Goal: Find contact information: Find contact information

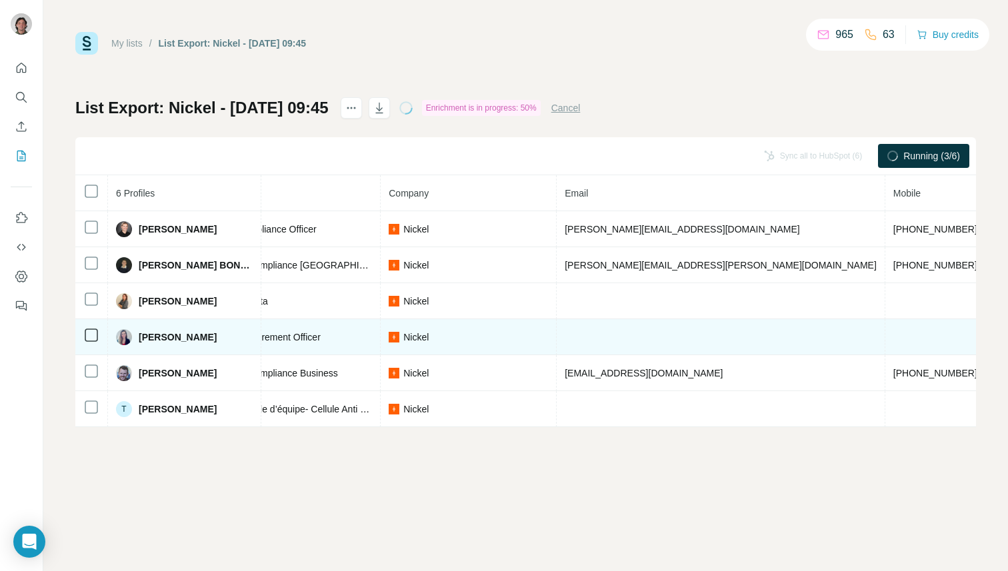
scroll to position [0, 249]
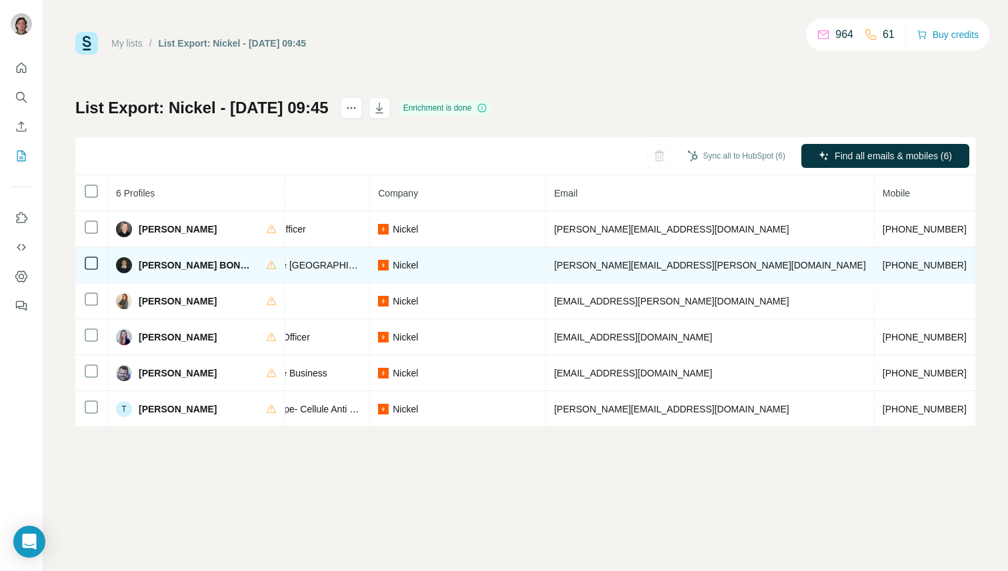
click at [621, 263] on span "charlene.gimblett@nickel.eu" at bounding box center [710, 265] width 312 height 11
copy span "charlene.gimblett@nickel.eu"
click at [883, 264] on span "+33658285634" at bounding box center [925, 265] width 84 height 11
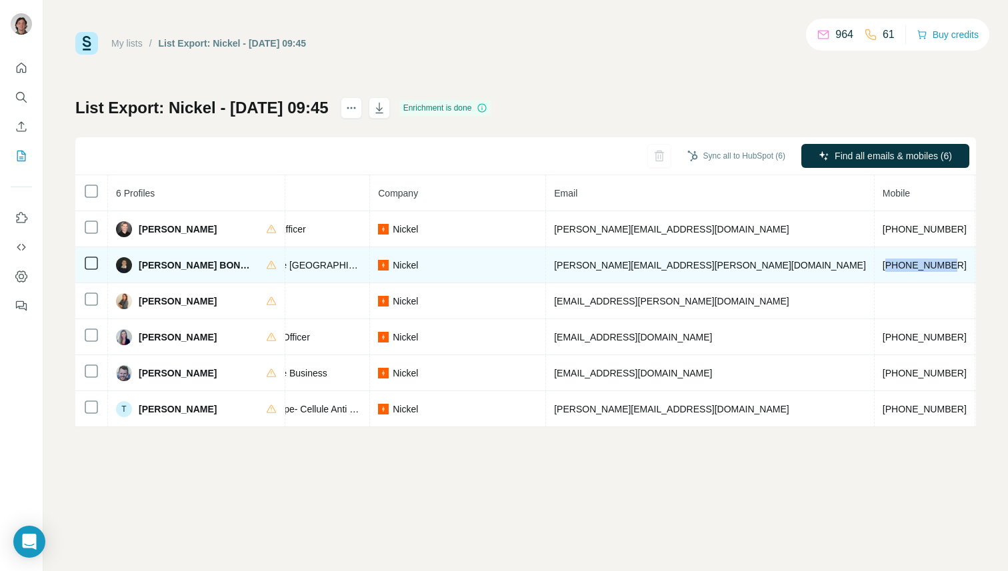
click at [883, 264] on span "+33658285634" at bounding box center [925, 265] width 84 height 11
copy span "+33658285634"
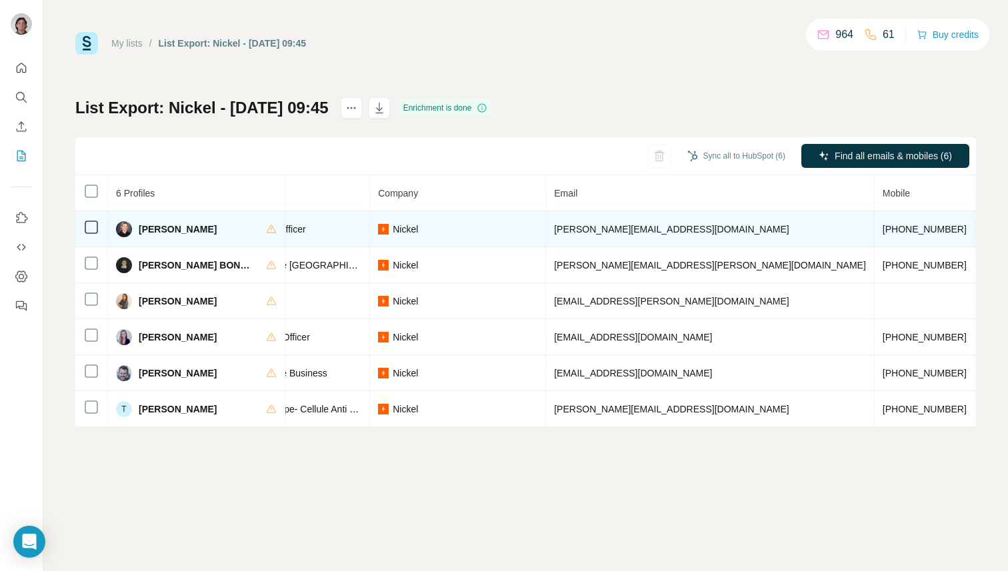
click at [875, 223] on td "+33681203569" at bounding box center [925, 229] width 101 height 36
click at [883, 224] on span "+33681203569" at bounding box center [925, 229] width 84 height 11
copy span "+33681203569"
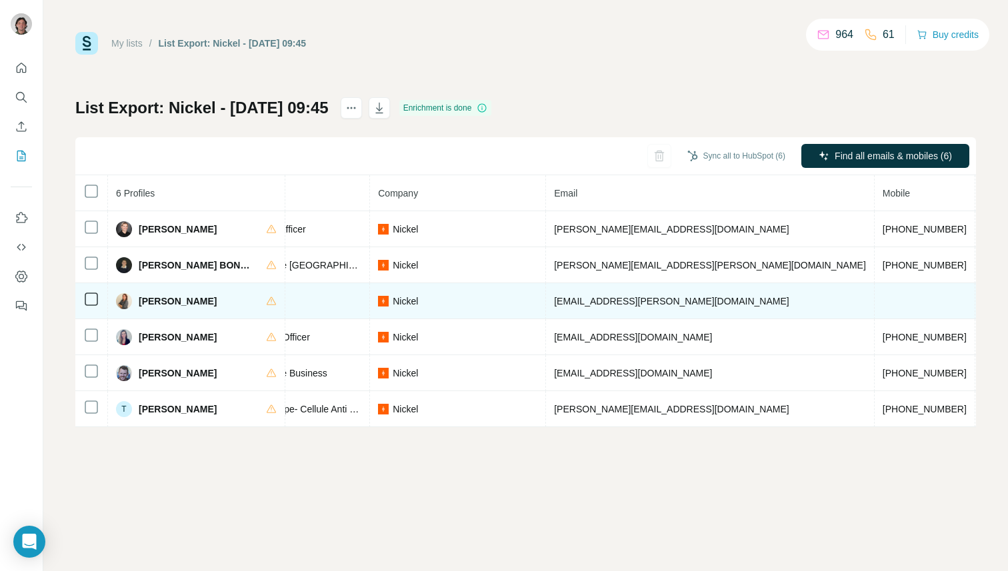
click at [631, 297] on span "charlotte.rudnik@nickel.eu" at bounding box center [671, 301] width 235 height 11
copy span "charlotte.rudnik@nickel.eu"
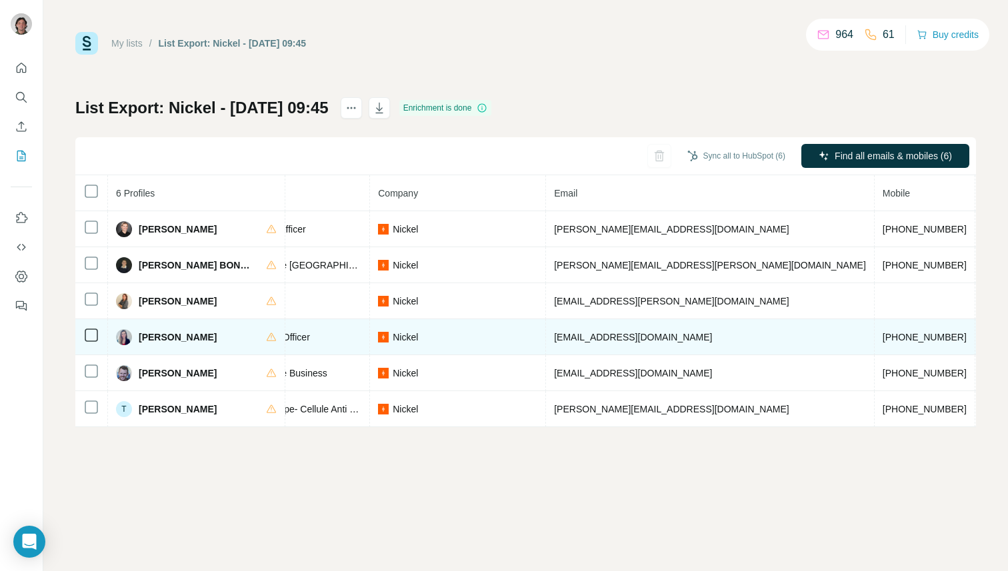
click at [585, 338] on span "floriane.teste@nickel.eu" at bounding box center [633, 337] width 158 height 11
copy span "floriane.teste@nickel.eu"
click at [883, 340] on span "+33633542060" at bounding box center [925, 337] width 84 height 11
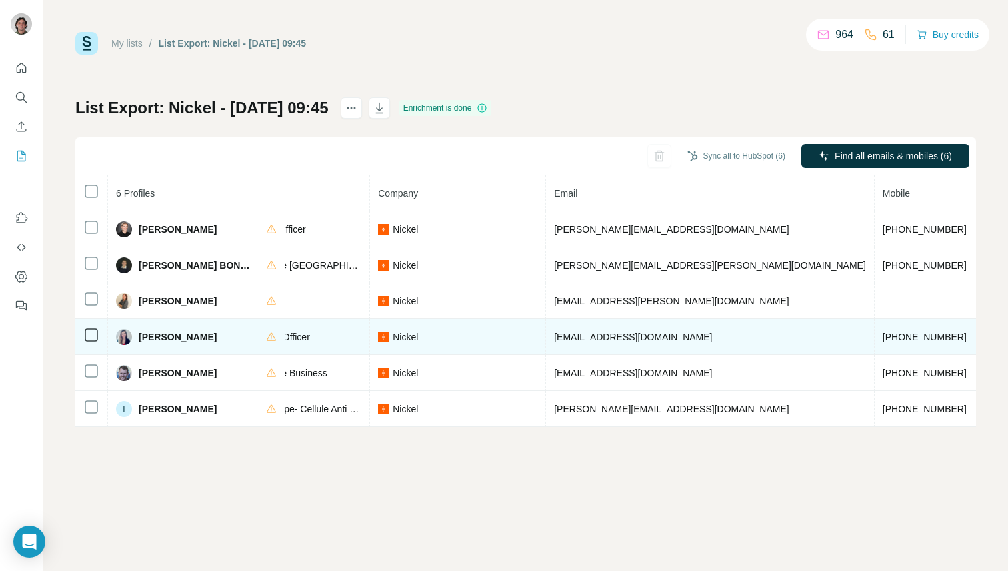
click at [883, 340] on span "+33633542060" at bounding box center [925, 337] width 84 height 11
copy span "+33633542060"
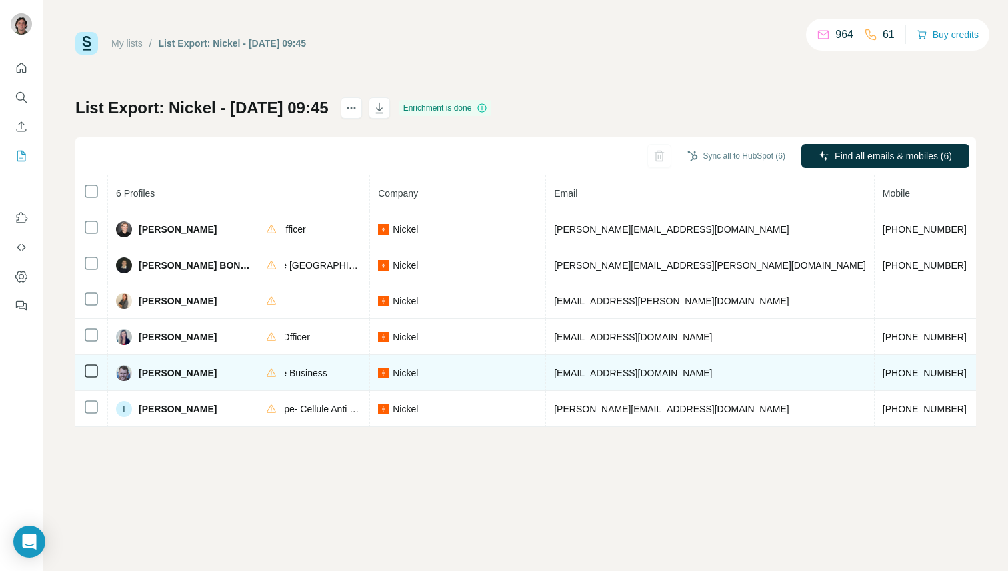
click at [634, 373] on span "matthieu.brinet@nickel.eu" at bounding box center [633, 373] width 158 height 11
copy span "matthieu.brinet@nickel.eu"
click at [883, 371] on span "+33666210449" at bounding box center [925, 373] width 84 height 11
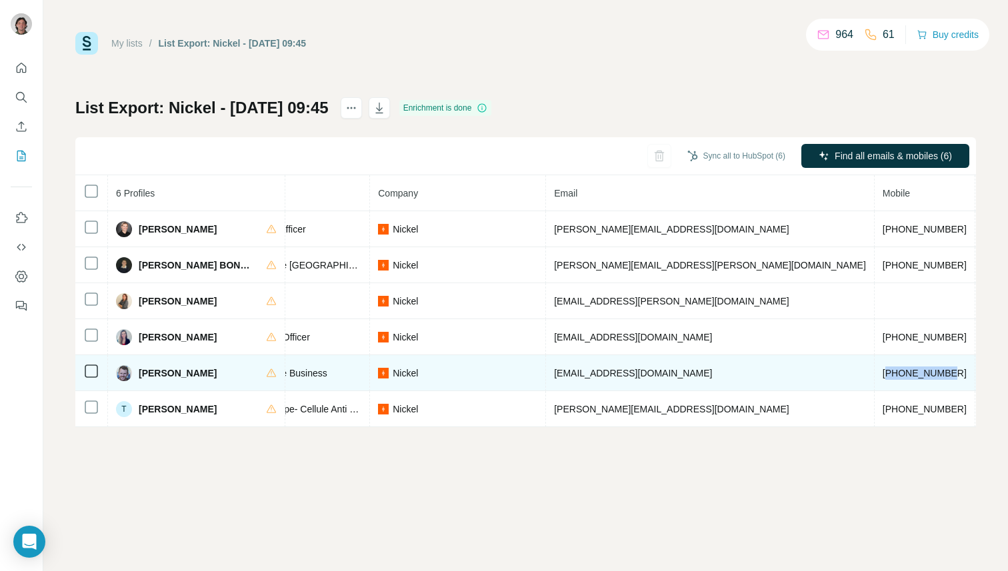
click at [883, 371] on span "+33666210449" at bounding box center [925, 373] width 84 height 11
copy span "+33666210449"
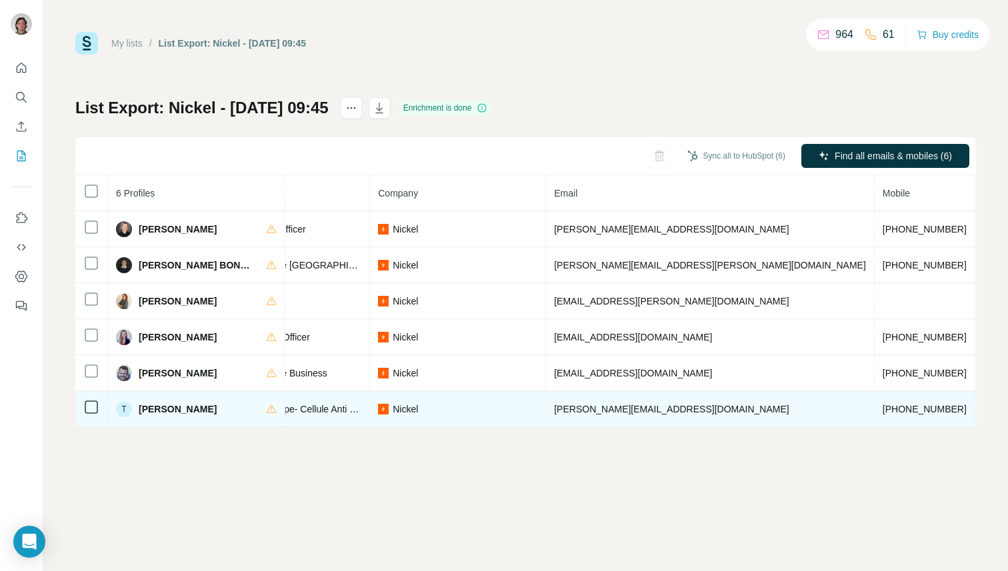
click at [590, 410] on span "tatiana.mayunguelanga@nickel.eu" at bounding box center [671, 409] width 235 height 11
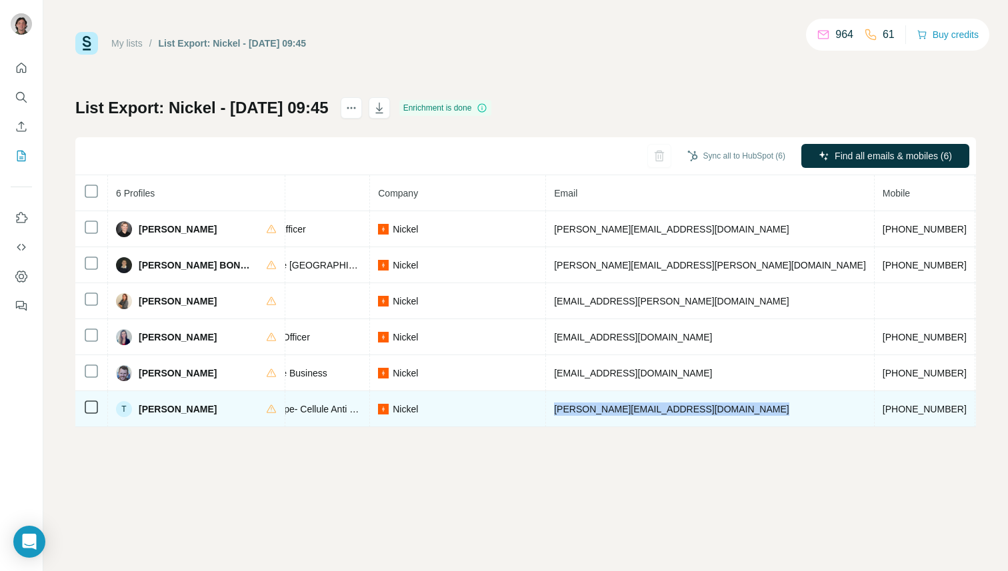
copy span "tatiana.mayunguelanga@nickel.eu"
click at [883, 404] on span "+15142337154" at bounding box center [925, 409] width 84 height 11
copy span "+15142337154"
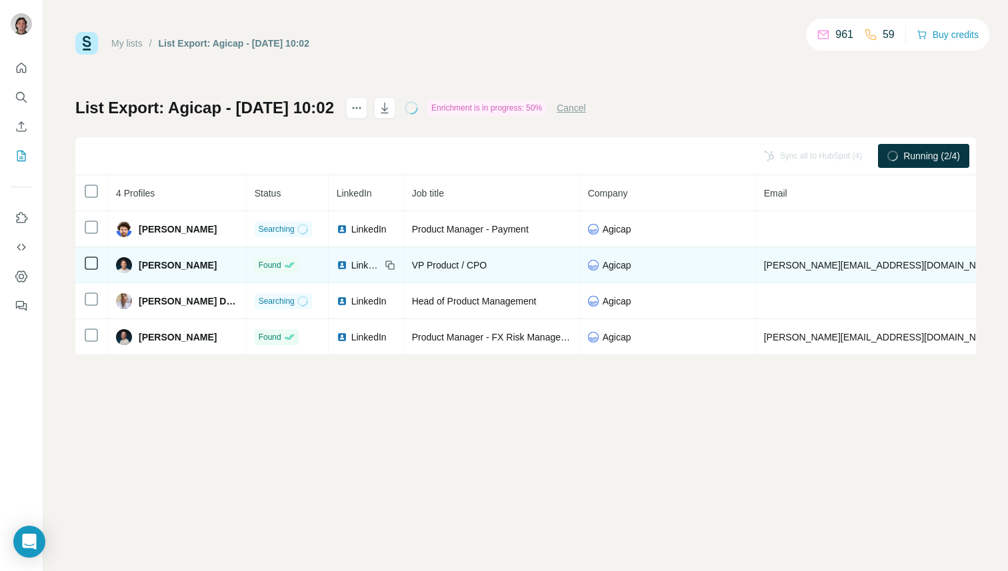
click at [796, 263] on span "[PERSON_NAME][EMAIL_ADDRESS][DOMAIN_NAME]" at bounding box center [881, 265] width 235 height 11
copy span "[PERSON_NAME][EMAIL_ADDRESS][DOMAIN_NAME]"
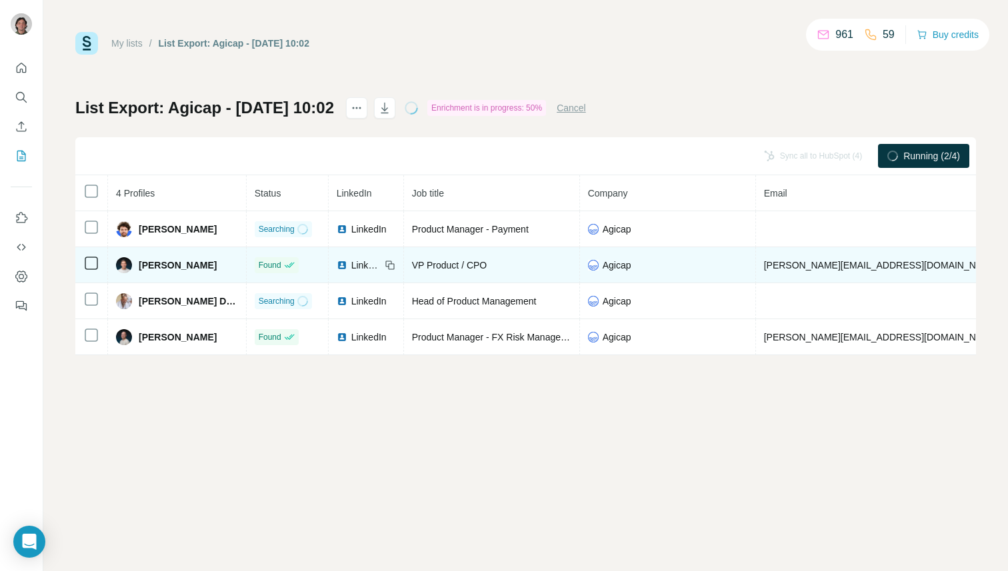
copy span "[PHONE_NUMBER]"
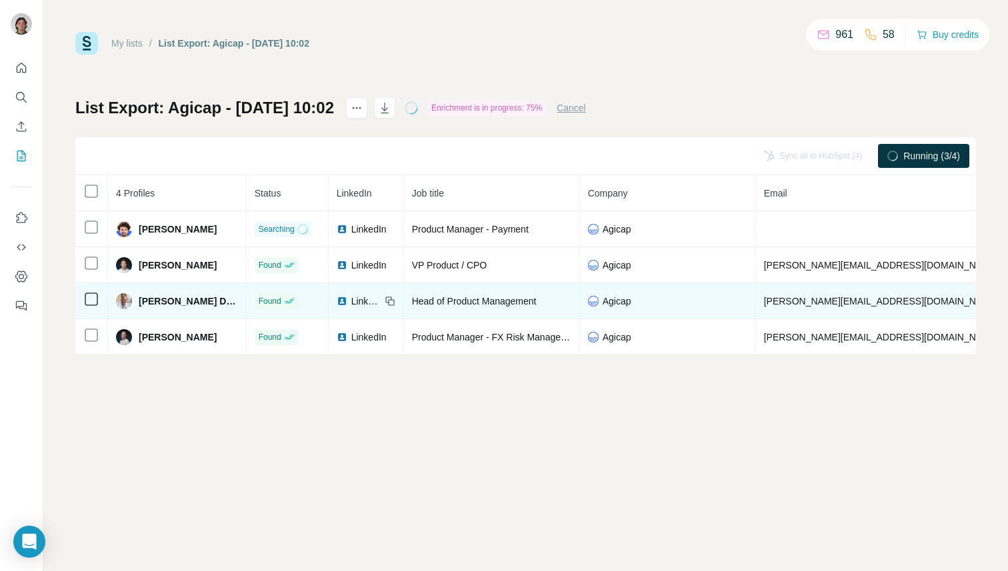
click at [794, 303] on span "[PERSON_NAME][EMAIL_ADDRESS][DOMAIN_NAME]" at bounding box center [881, 301] width 235 height 11
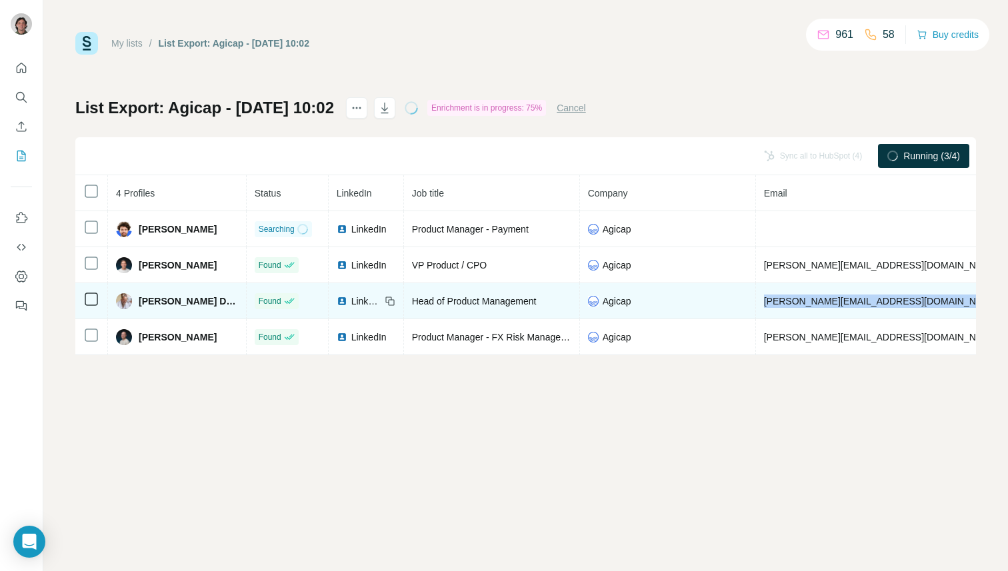
copy span "[PERSON_NAME][EMAIL_ADDRESS][DOMAIN_NAME]"
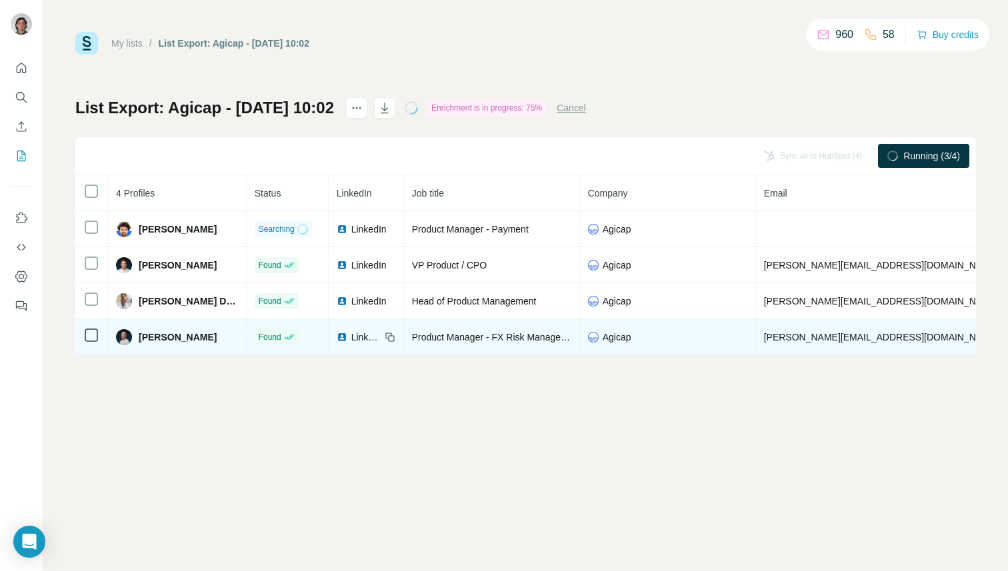
click at [788, 334] on span "[PERSON_NAME][EMAIL_ADDRESS][DOMAIN_NAME]" at bounding box center [881, 337] width 235 height 11
copy span "[PERSON_NAME][EMAIL_ADDRESS][DOMAIN_NAME]"
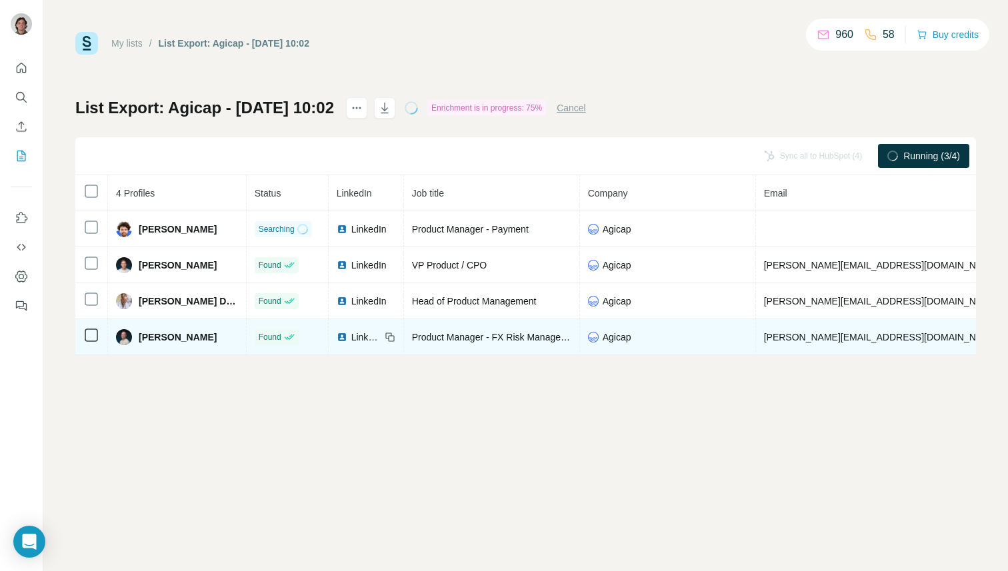
copy span "[PHONE_NUMBER]"
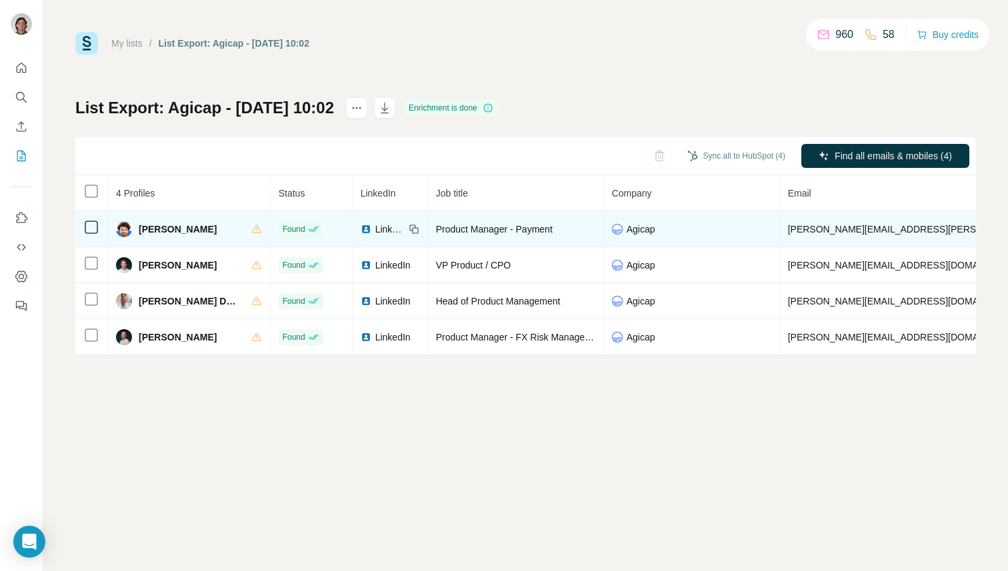
click at [842, 231] on span "[PERSON_NAME][EMAIL_ADDRESS][PERSON_NAME][DOMAIN_NAME]" at bounding box center [944, 229] width 312 height 11
copy span "[PERSON_NAME][EMAIL_ADDRESS][PERSON_NAME][DOMAIN_NAME]"
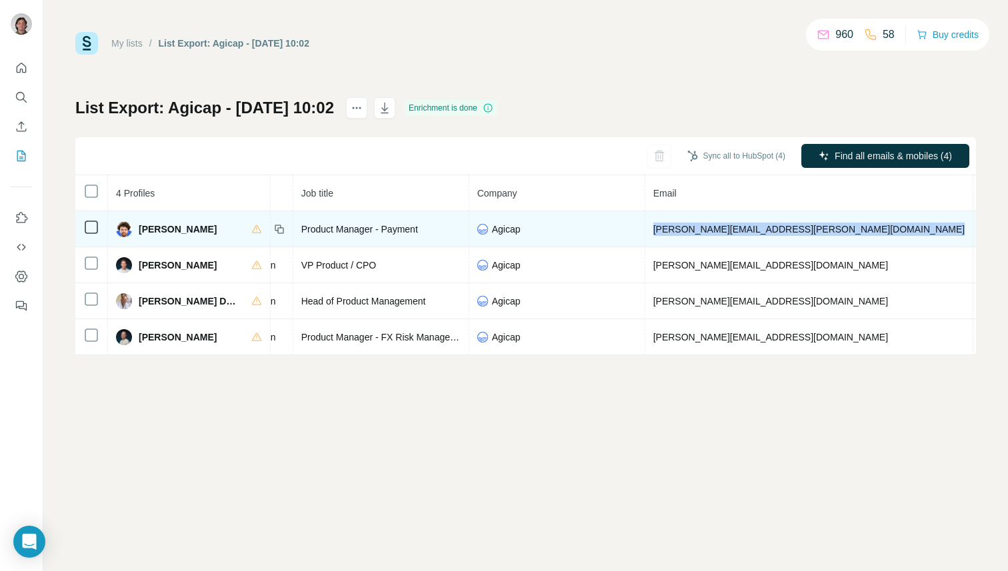
scroll to position [0, 250]
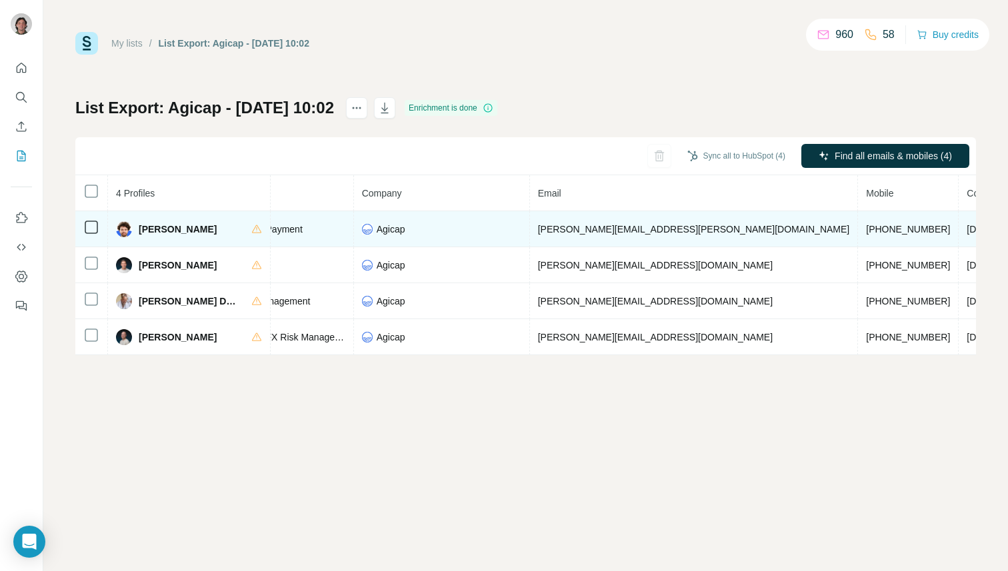
click at [866, 227] on span "[PHONE_NUMBER]" at bounding box center [908, 229] width 84 height 11
copy span "[PHONE_NUMBER]"
